Goal: Task Accomplishment & Management: Manage account settings

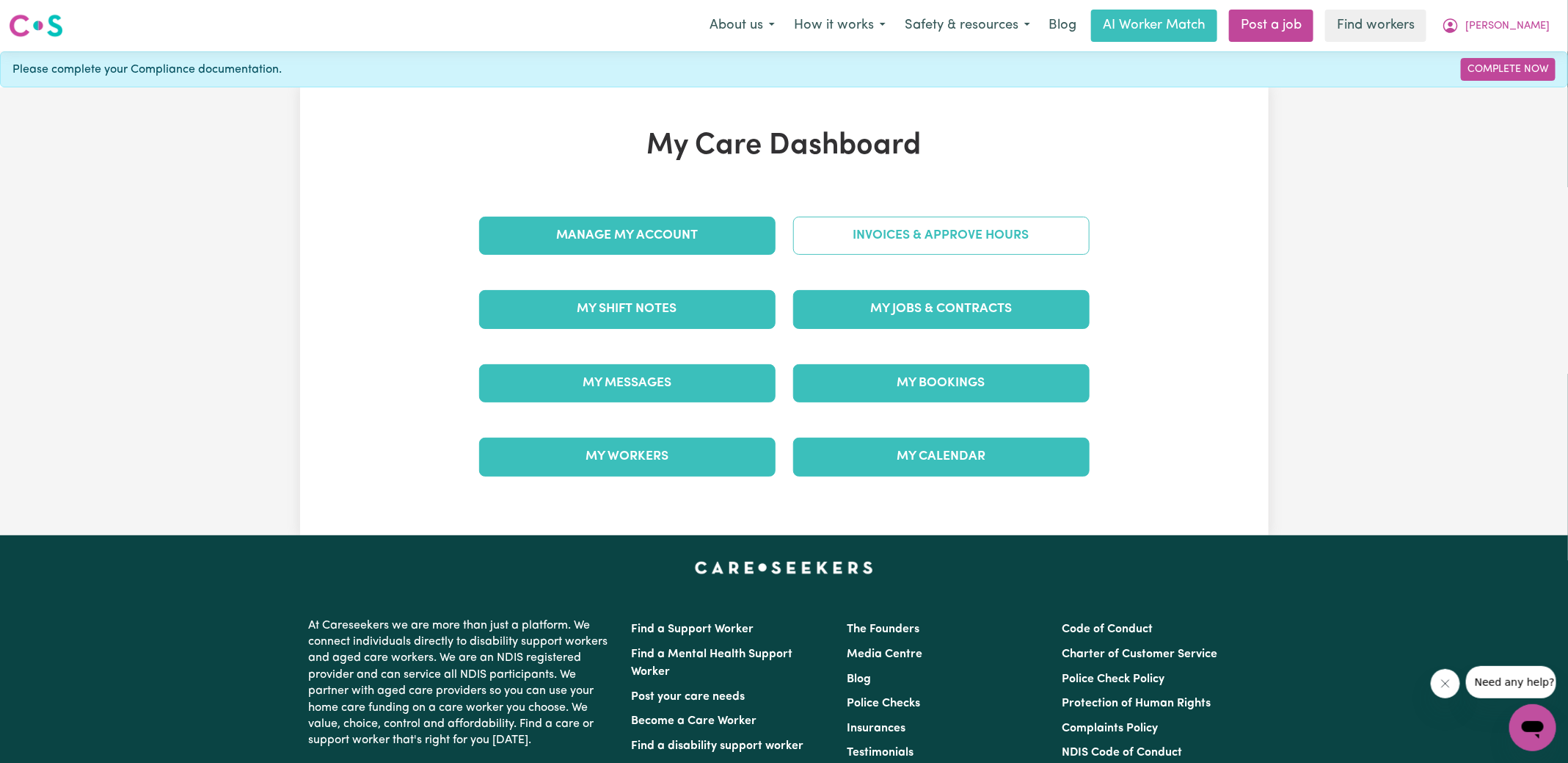
click at [831, 229] on link "Invoices & Approve Hours" at bounding box center [941, 236] width 296 height 39
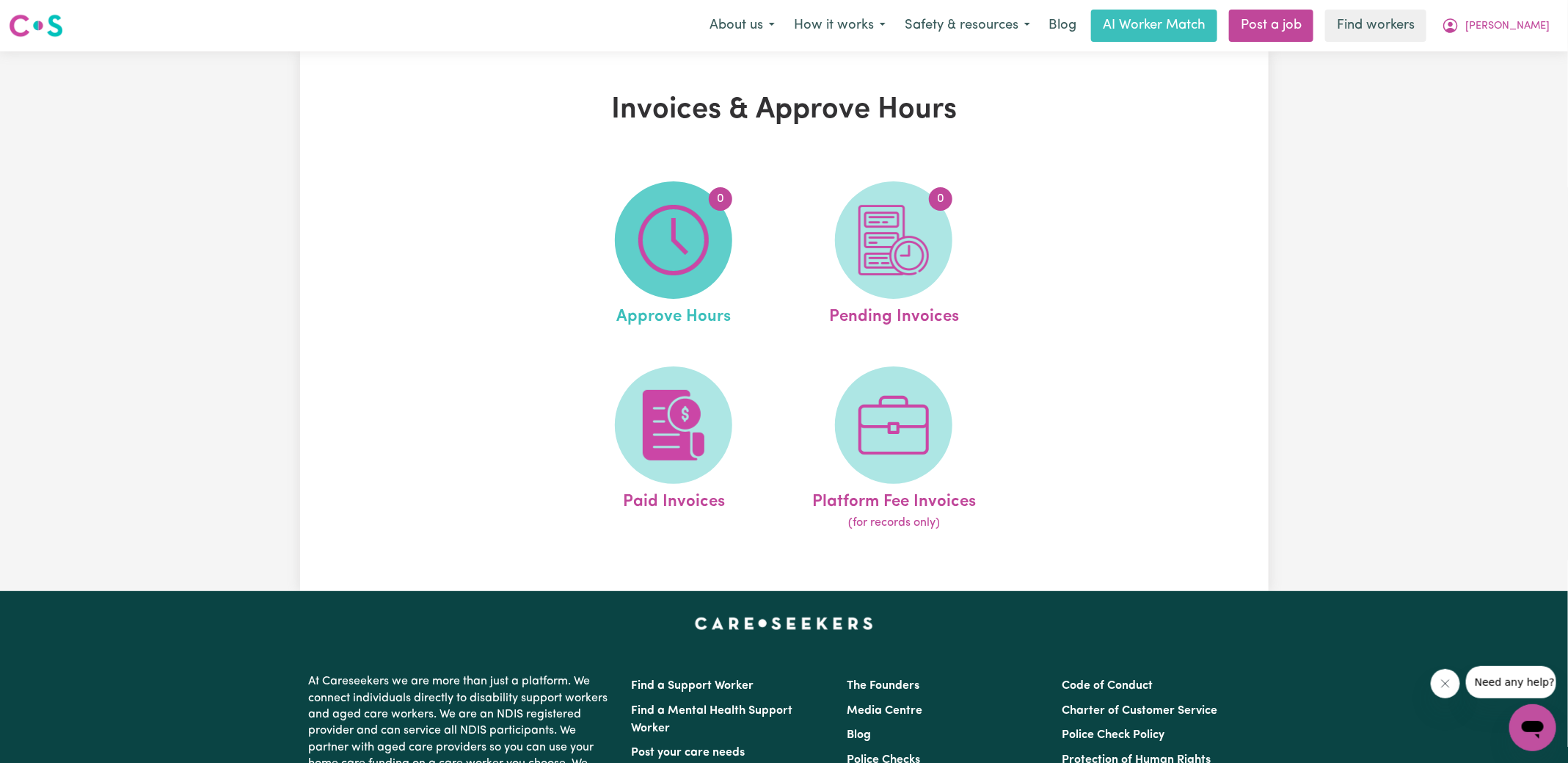
click at [670, 270] on img at bounding box center [674, 240] width 71 height 71
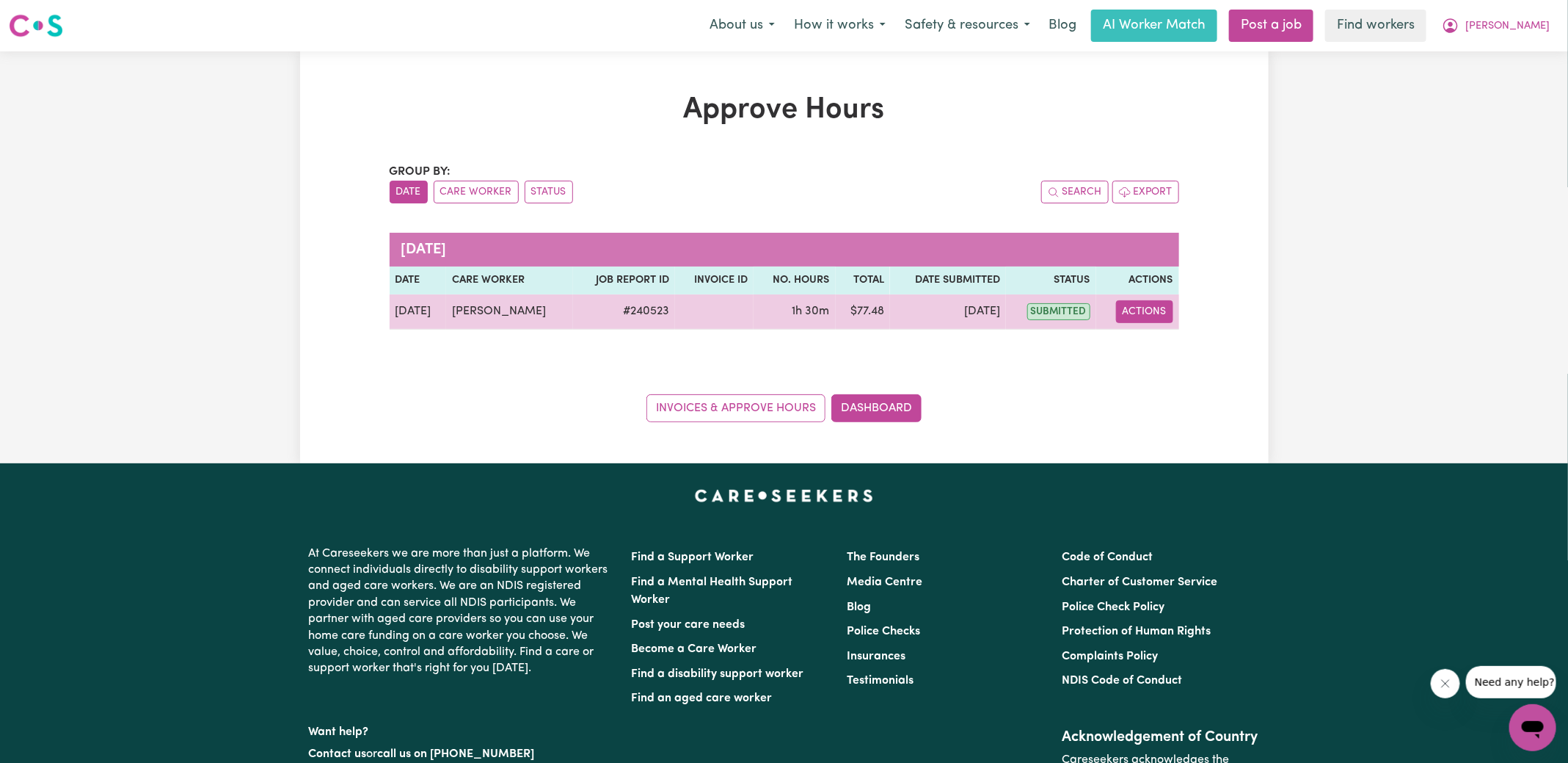
click at [1137, 314] on button "Actions" at bounding box center [1144, 312] width 57 height 22
click at [1183, 353] on link "View Job Report" at bounding box center [1179, 345] width 125 height 30
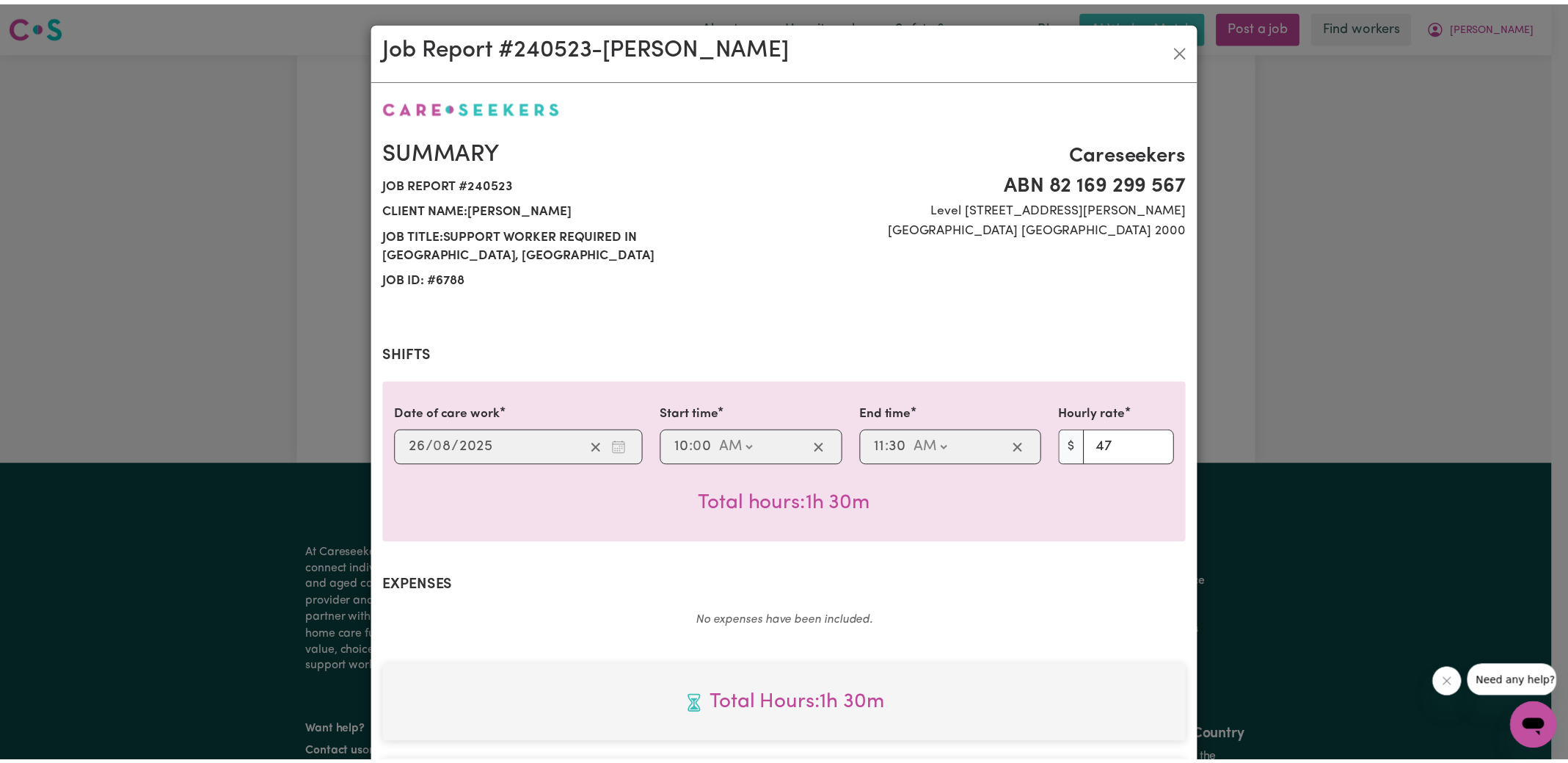
scroll to position [366, 0]
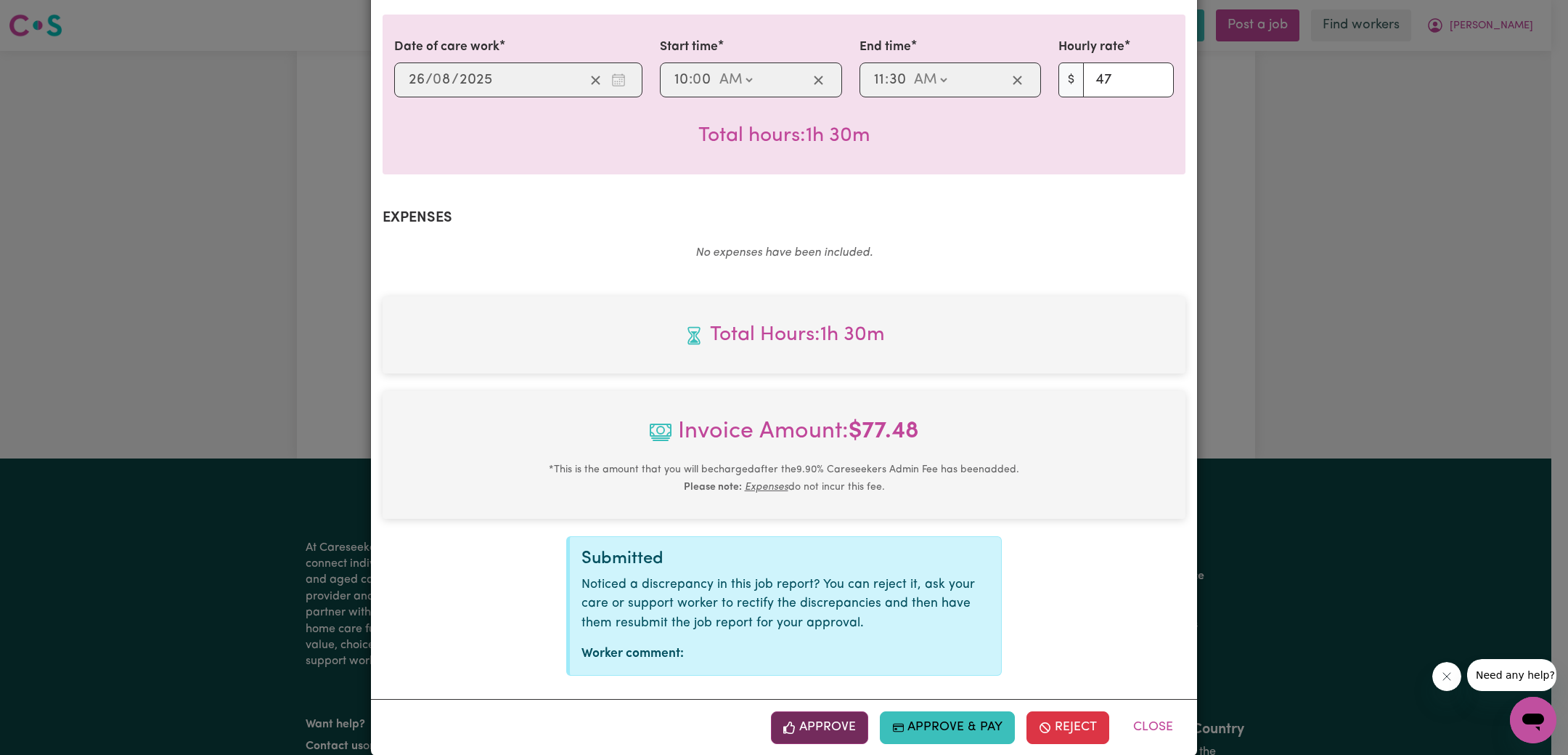
click at [825, 711] on button "Approve" at bounding box center [820, 727] width 97 height 32
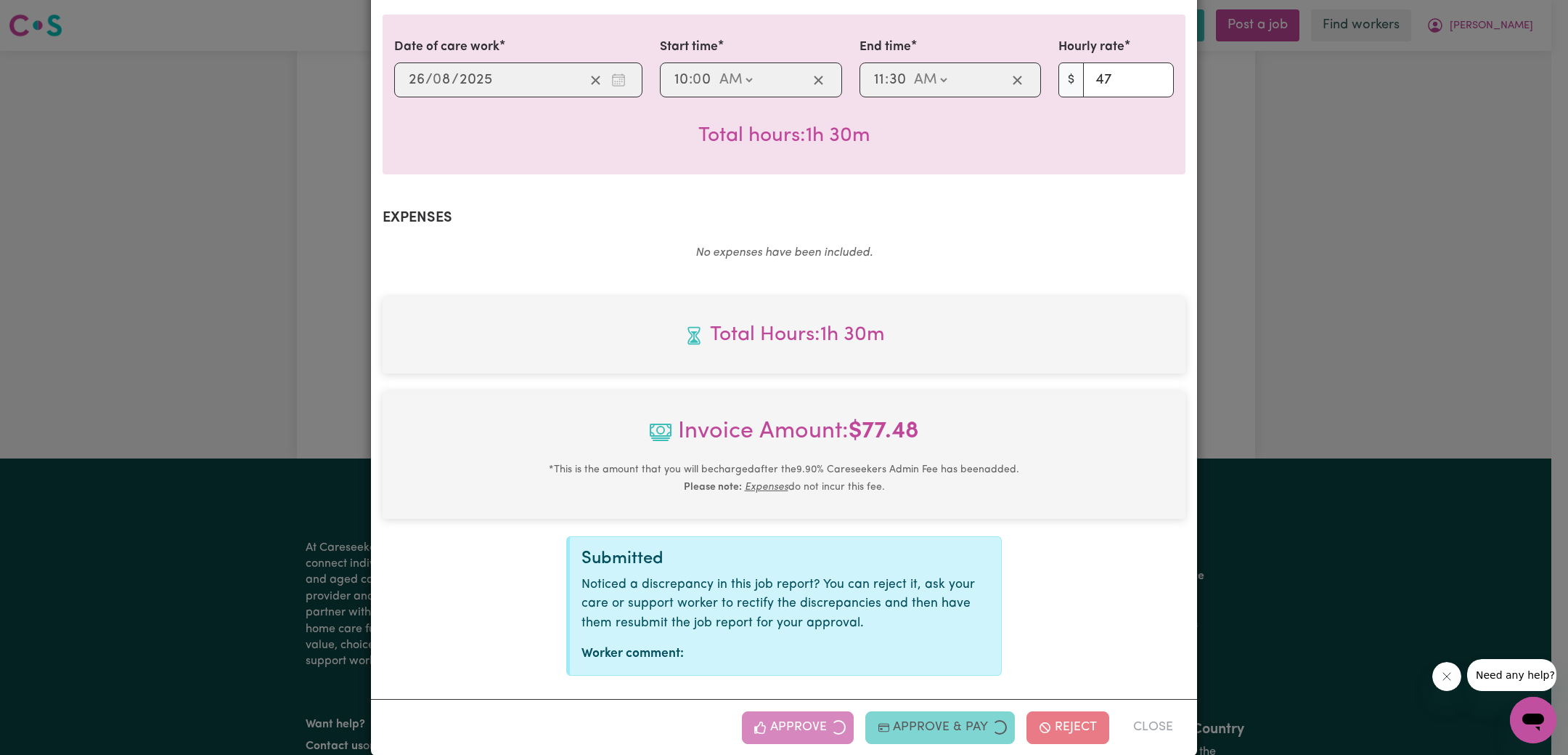
click at [1343, 399] on div "Job Report # 240523 - [PERSON_NAME] Summary Job report # 240523 Client name: [P…" at bounding box center [784, 378] width 1568 height 755
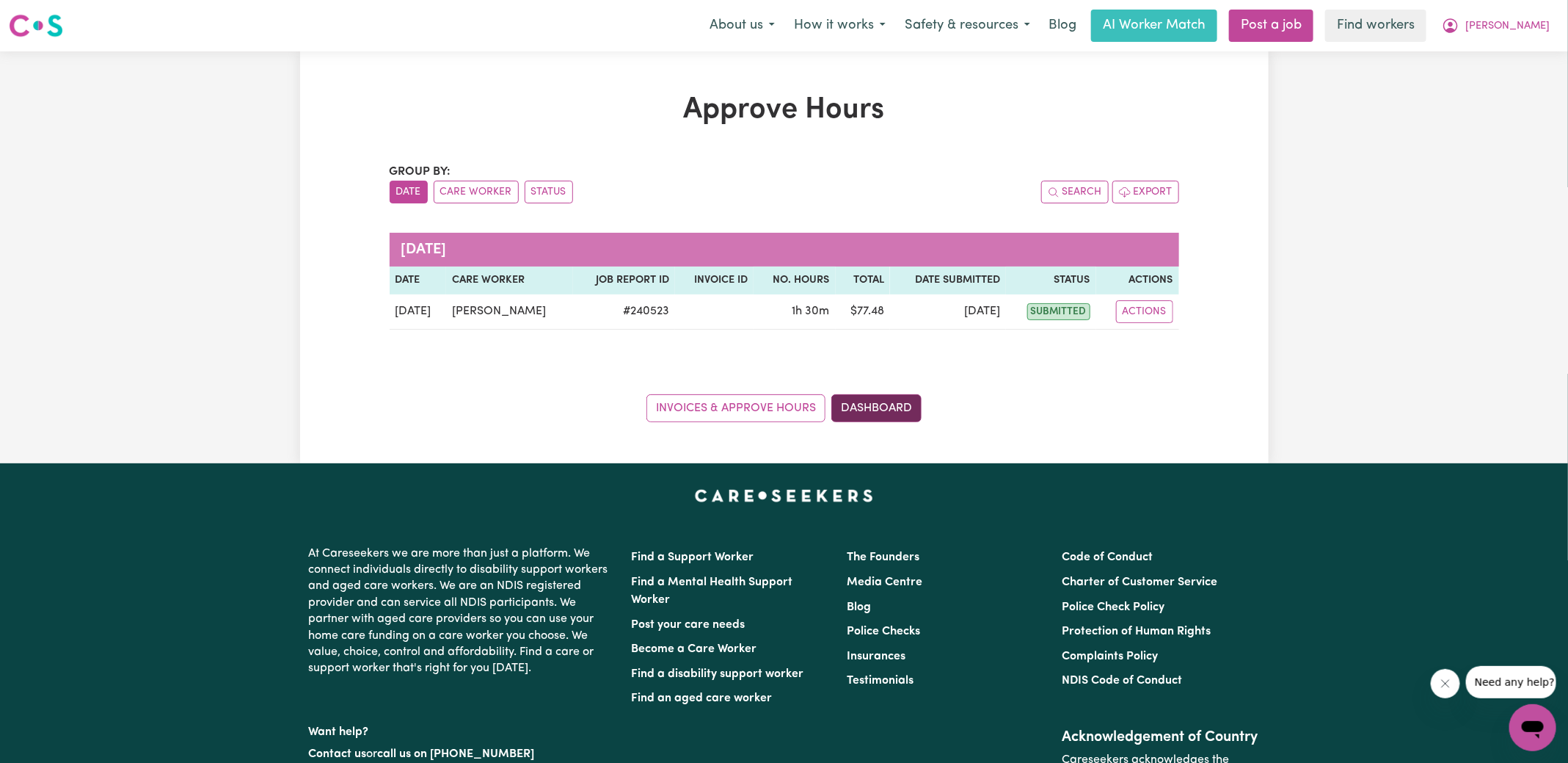
click at [857, 409] on link "Dashboard" at bounding box center [877, 408] width 90 height 28
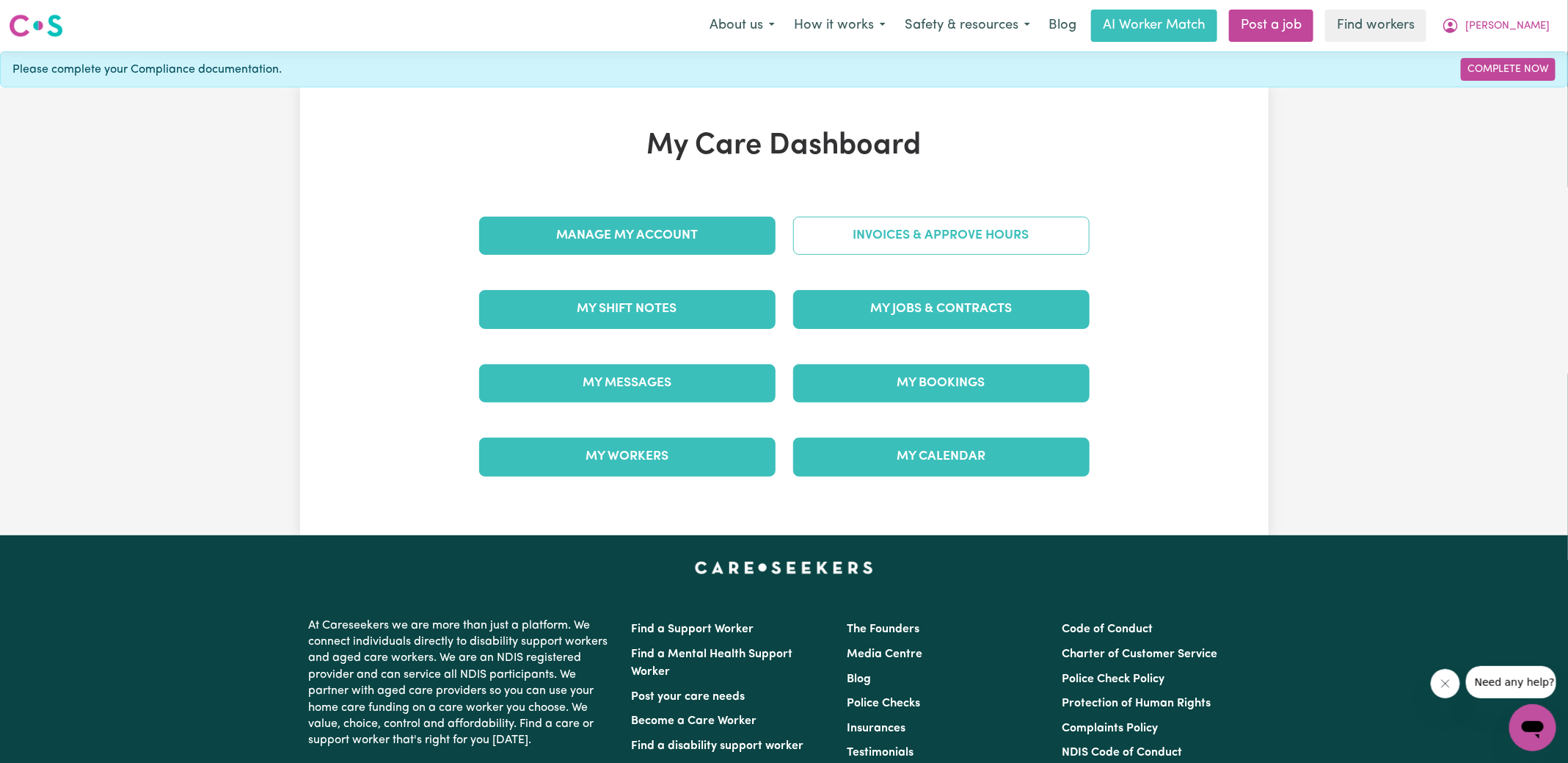
click at [898, 233] on link "Invoices & Approve Hours" at bounding box center [941, 236] width 296 height 39
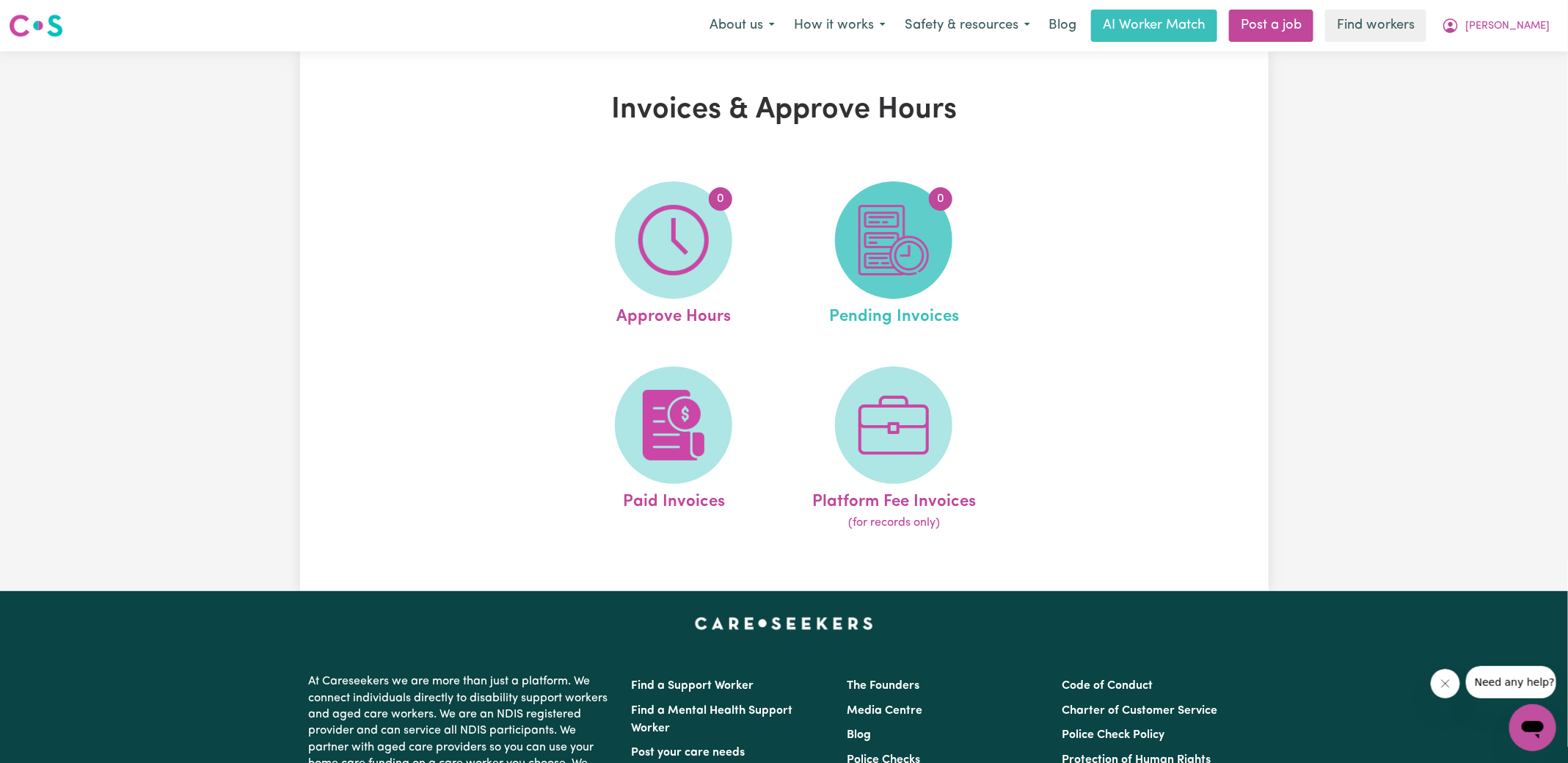
click at [906, 268] on img at bounding box center [894, 240] width 71 height 71
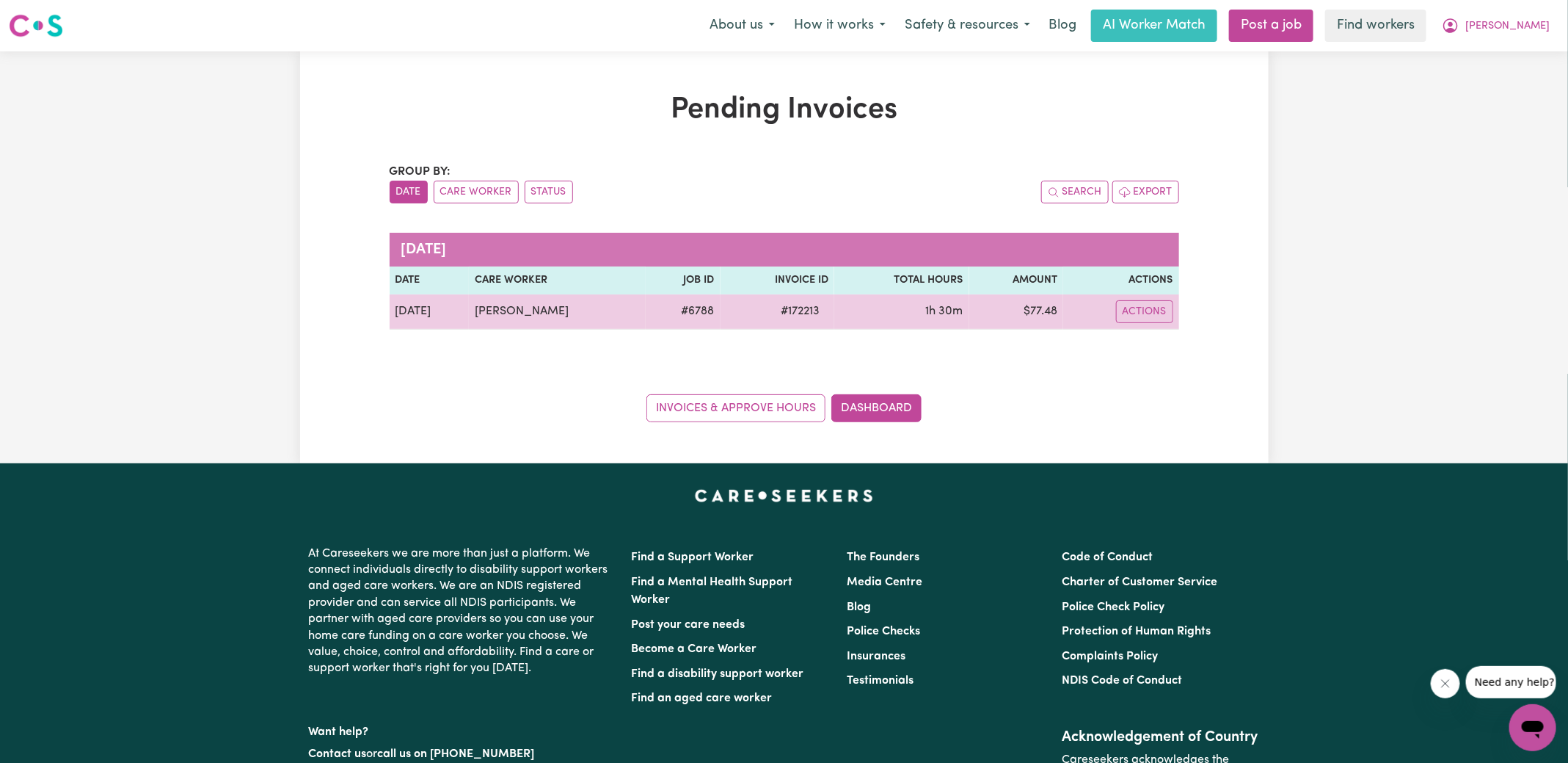
click at [804, 313] on span "# 172213" at bounding box center [800, 312] width 56 height 18
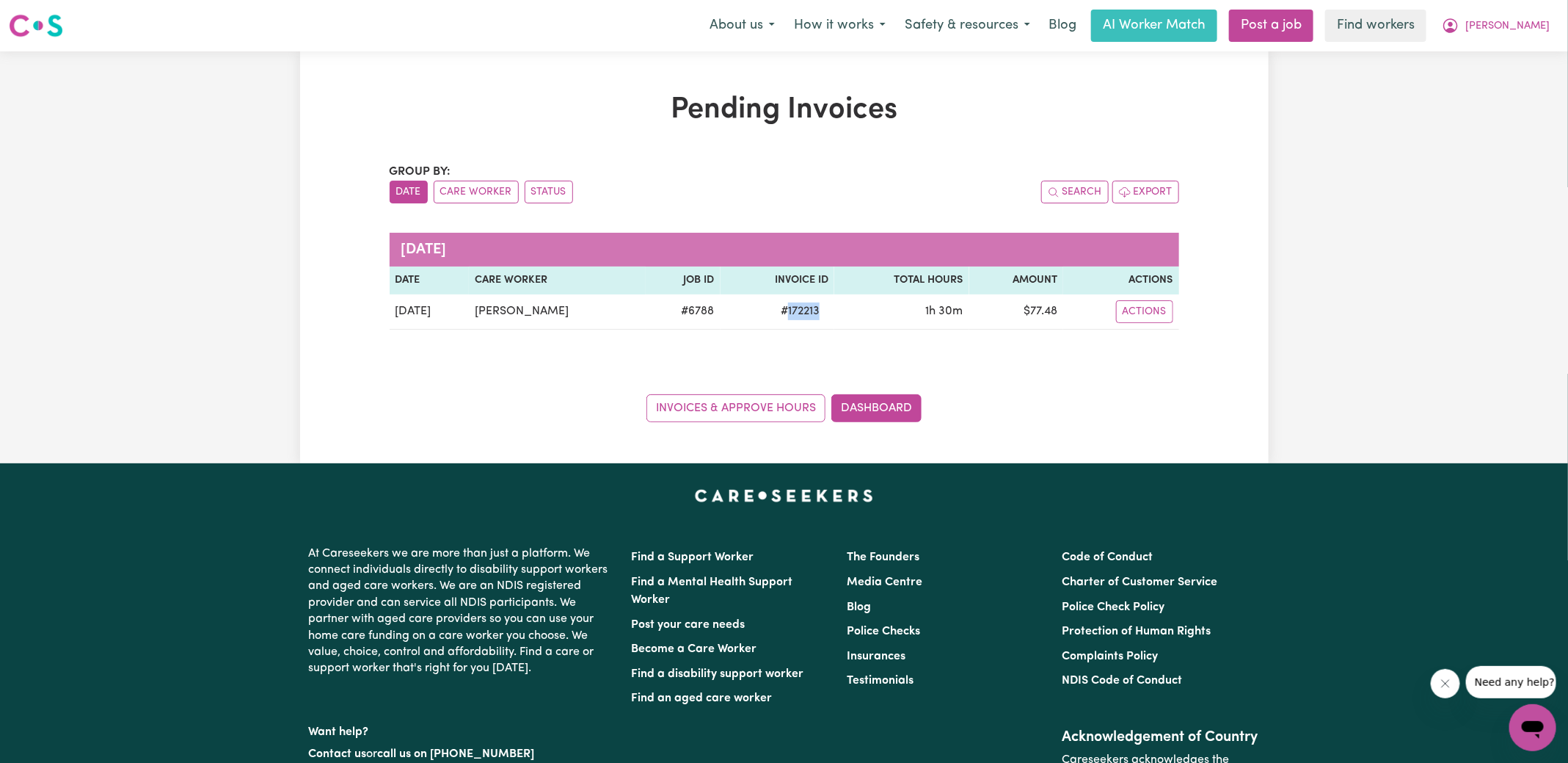
copy span "172213"
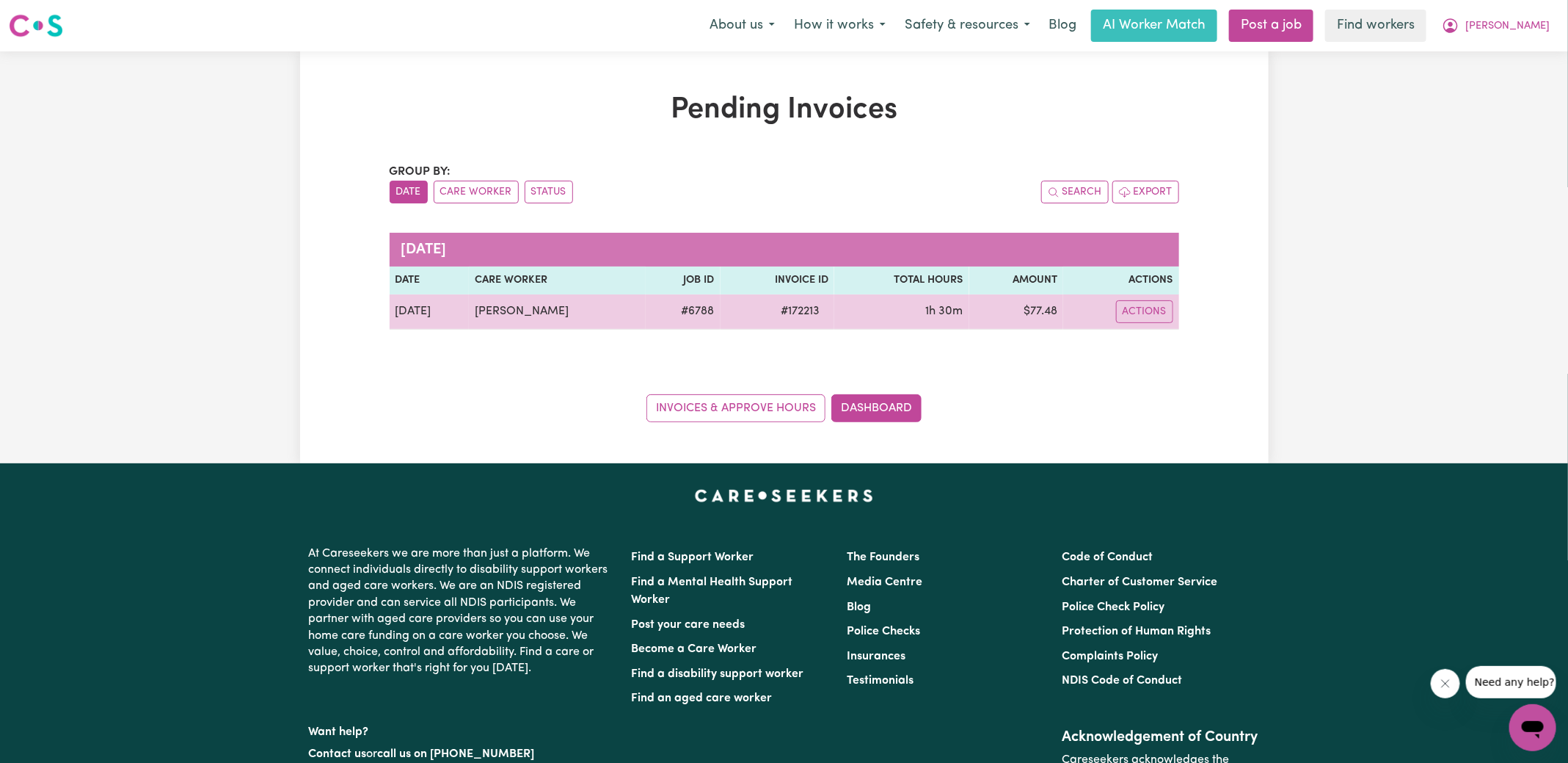
click at [1054, 312] on td "$ 77.48" at bounding box center [1017, 312] width 95 height 35
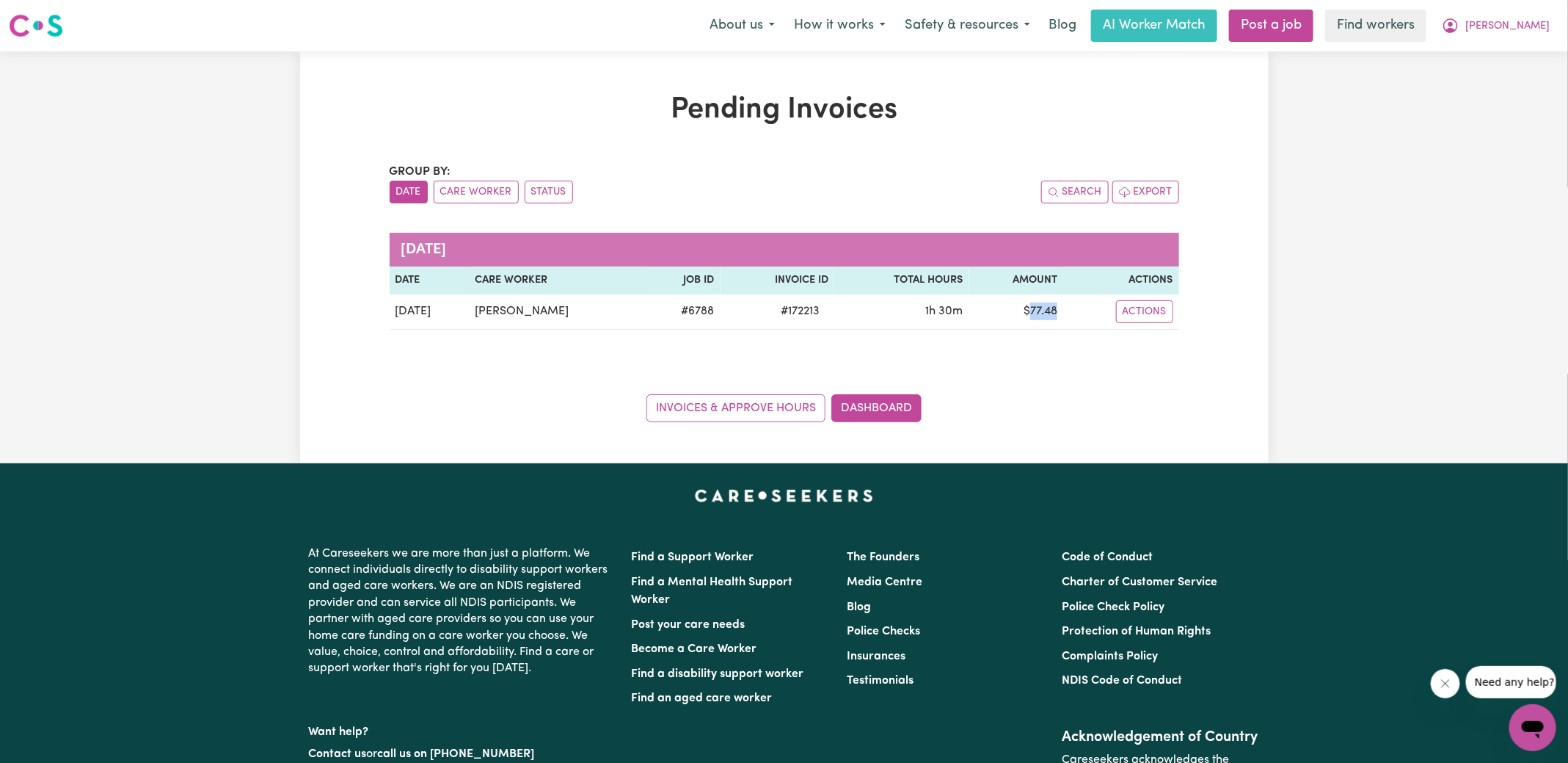
copy td "77.48"
click at [1460, 22] on icon "My Account" at bounding box center [1451, 26] width 18 height 18
click at [1486, 80] on link "Logout" at bounding box center [1501, 84] width 116 height 28
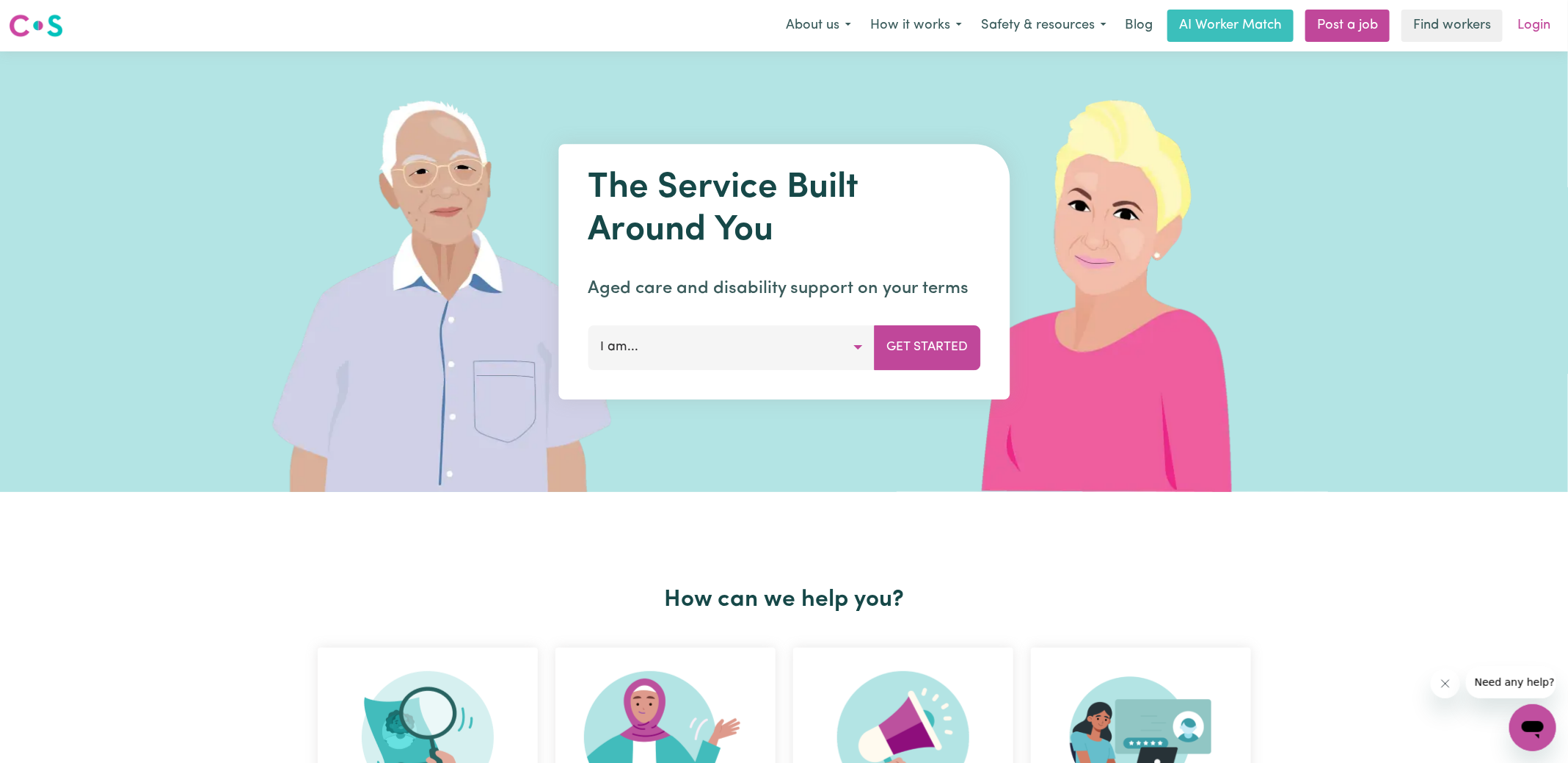
click at [1521, 32] on link "Login" at bounding box center [1533, 26] width 51 height 32
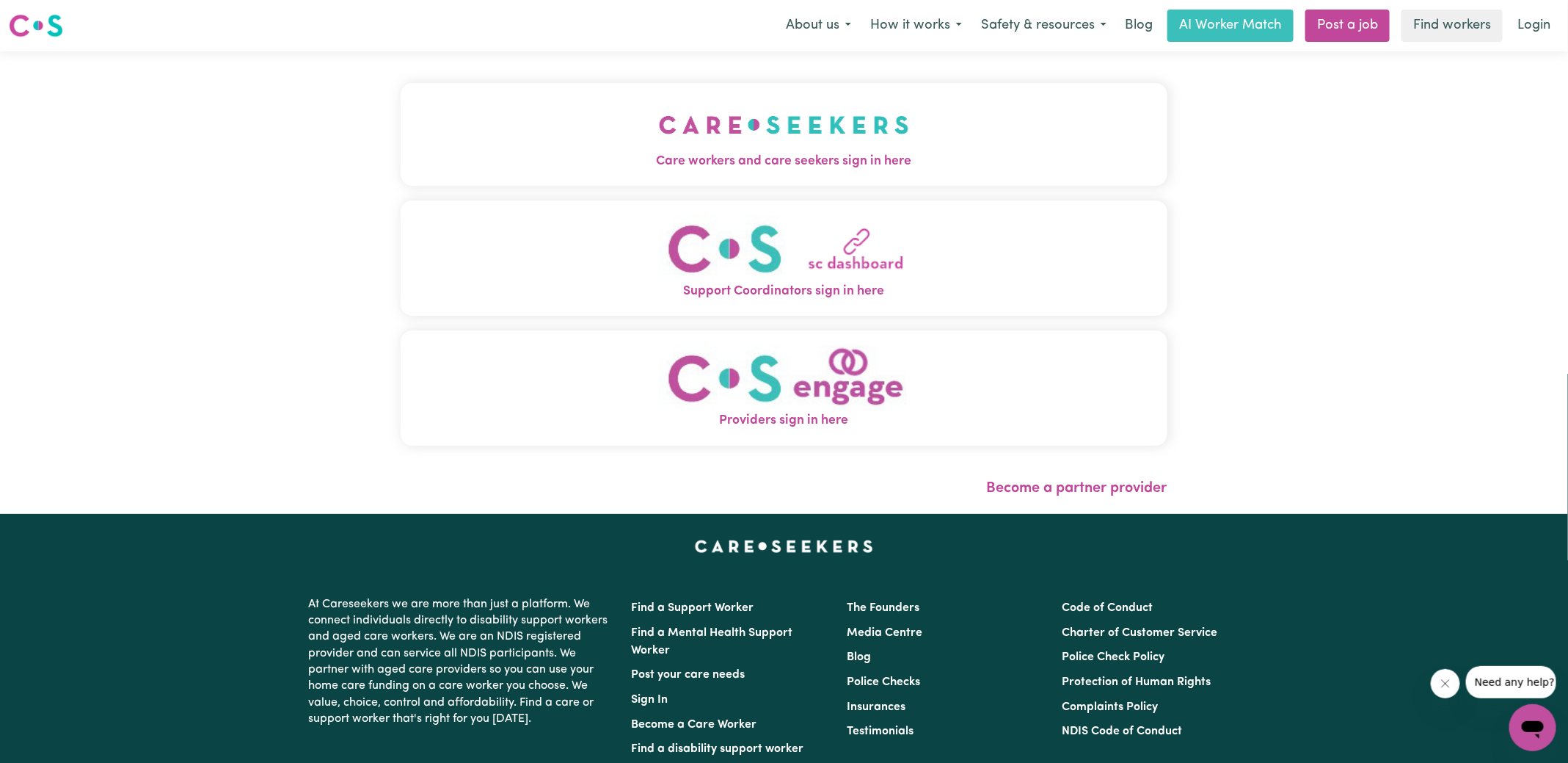
click at [711, 137] on img "Care workers and care seekers sign in here" at bounding box center [784, 125] width 250 height 55
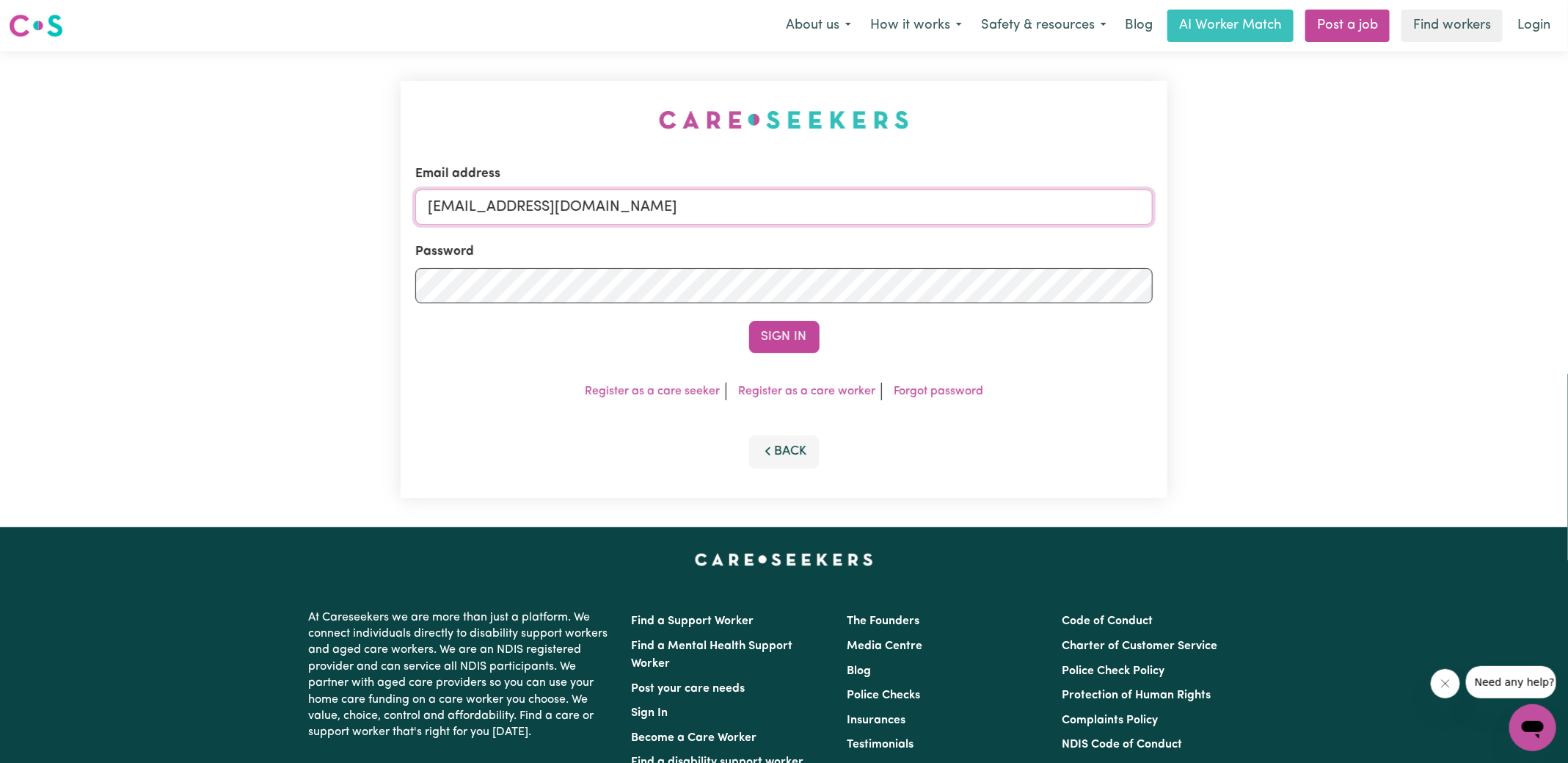
drag, startPoint x: 503, startPoint y: 211, endPoint x: 1153, endPoint y: 239, distance: 650.6
click at [1153, 239] on form "Email address [EMAIL_ADDRESS][DOMAIN_NAME] Password Sign In" at bounding box center [784, 259] width 738 height 189
type input "[EMAIL_ADDRESS][DOMAIN_NAME]"
click at [749, 320] on button "Sign In" at bounding box center [784, 337] width 71 height 32
